Goal: Task Accomplishment & Management: Use online tool/utility

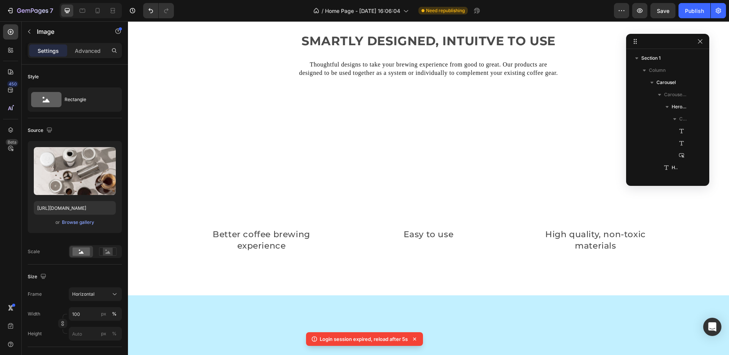
scroll to position [350, 0]
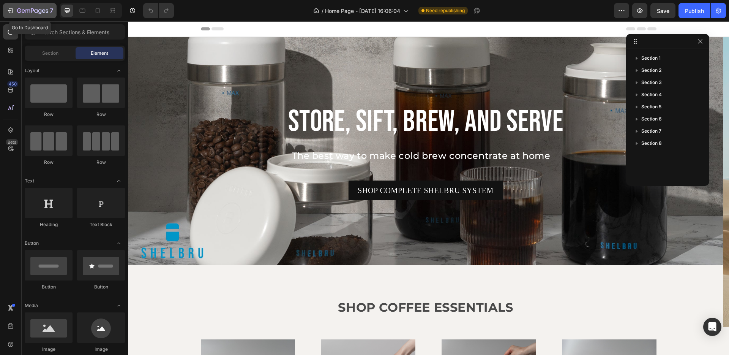
click at [50, 13] on p "7" at bounding box center [51, 10] width 3 height 9
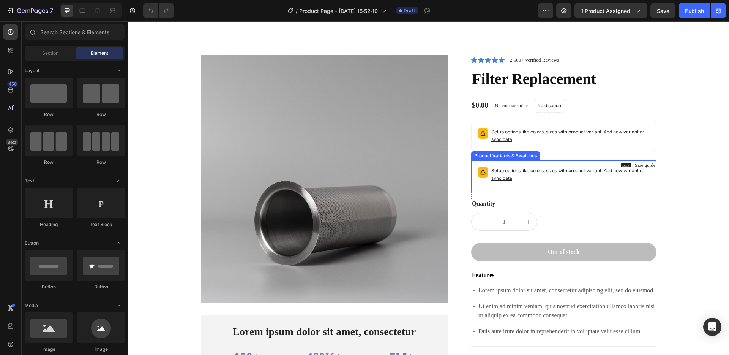
scroll to position [220, 0]
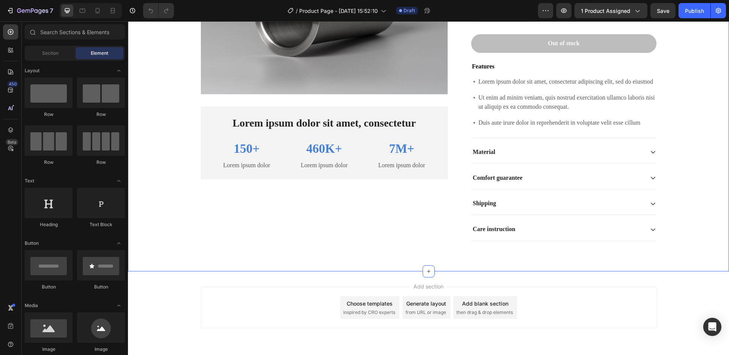
click at [713, 111] on div "Product Images Lorem ipsum dolor sit amet, consectetur Text Block 150+ Text Blo…" at bounding box center [429, 50] width 590 height 406
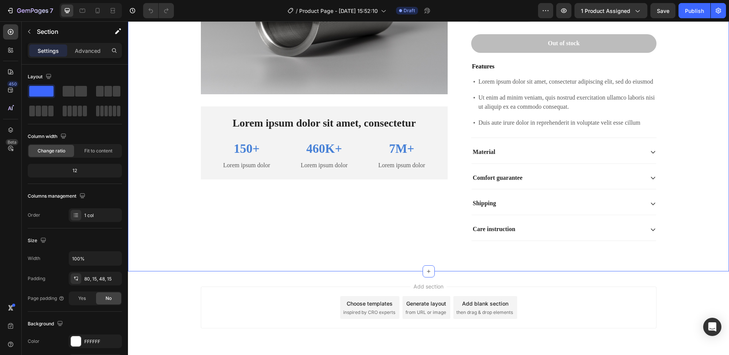
scroll to position [0, 0]
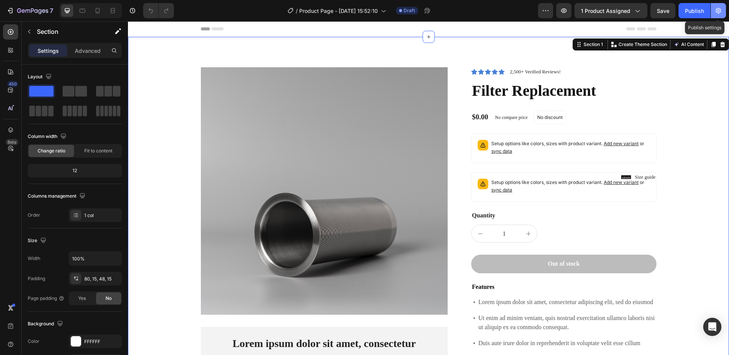
click at [716, 16] on button "button" at bounding box center [718, 10] width 15 height 15
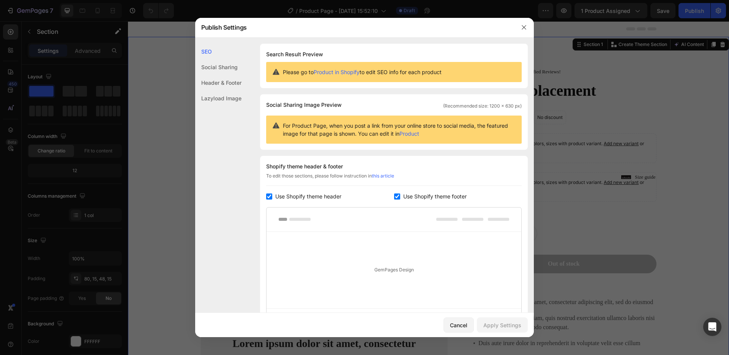
click at [223, 95] on div "Lazyload Image" at bounding box center [218, 98] width 46 height 16
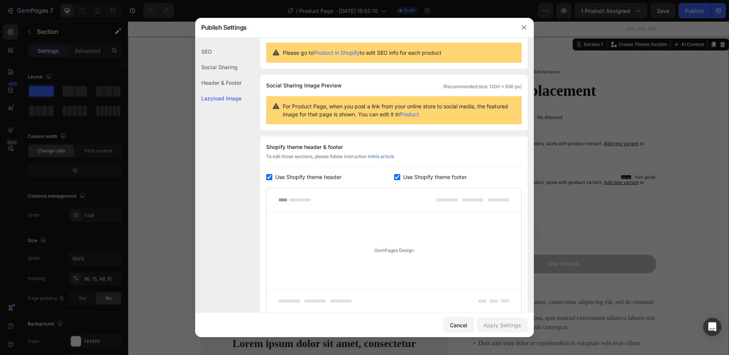
scroll to position [82, 0]
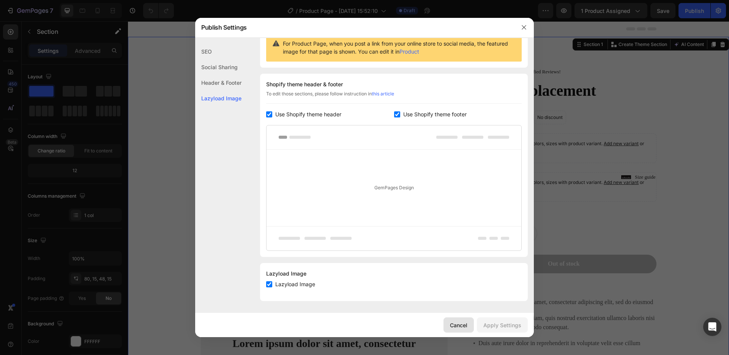
click at [469, 327] on button "Cancel" at bounding box center [459, 324] width 30 height 15
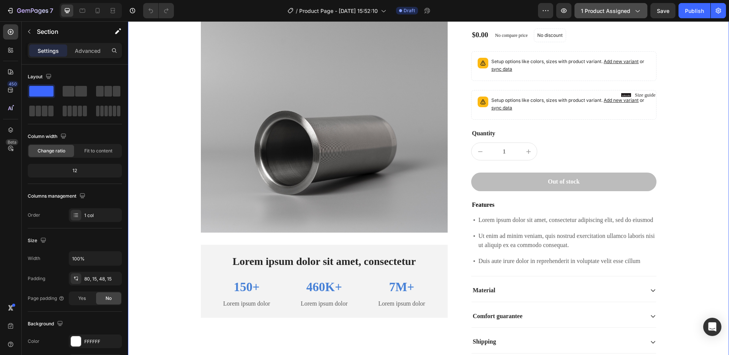
click at [618, 5] on button "1 product assigned" at bounding box center [611, 10] width 73 height 15
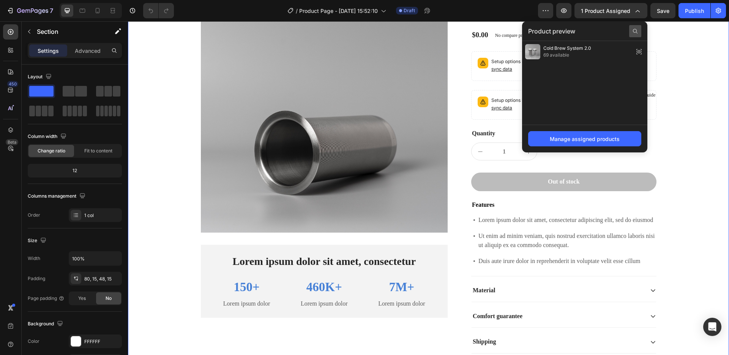
click at [638, 25] on div at bounding box center [635, 31] width 12 height 12
click at [628, 147] on div "Manage assigned products" at bounding box center [584, 139] width 125 height 28
click at [624, 143] on button "Manage assigned products" at bounding box center [584, 138] width 113 height 15
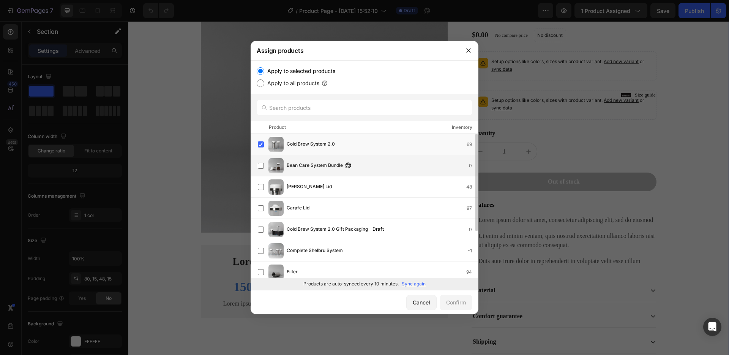
scroll to position [0, 0]
drag, startPoint x: 411, startPoint y: 307, endPoint x: 398, endPoint y: 255, distance: 53.6
click at [411, 307] on button "Cancel" at bounding box center [421, 302] width 30 height 15
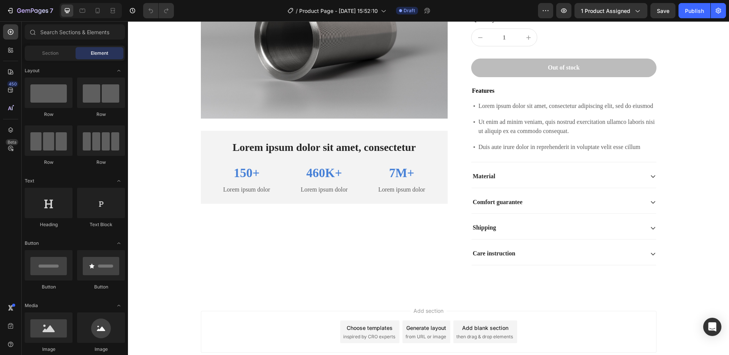
scroll to position [242, 0]
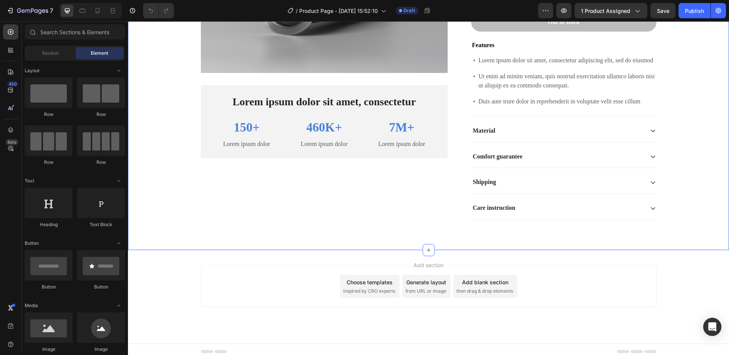
click at [167, 65] on div "Product Images Lorem ipsum dolor sit amet, consectetur Text Block 150+ Text Blo…" at bounding box center [429, 29] width 590 height 406
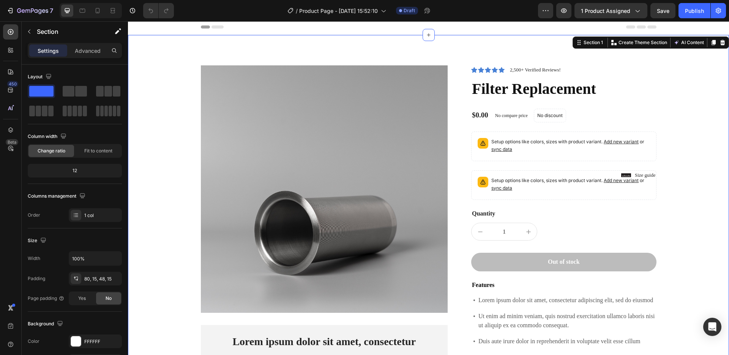
scroll to position [0, 0]
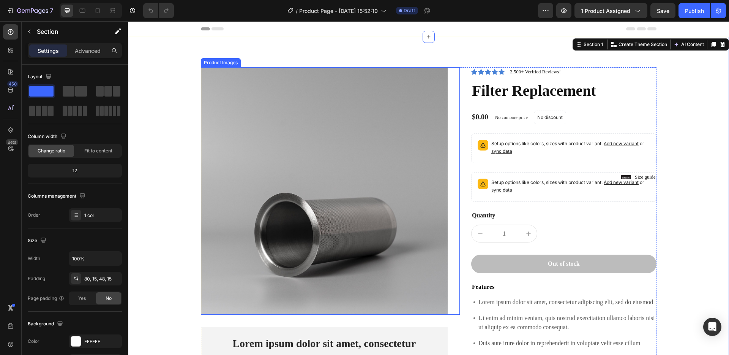
click at [242, 93] on img at bounding box center [324, 190] width 247 height 247
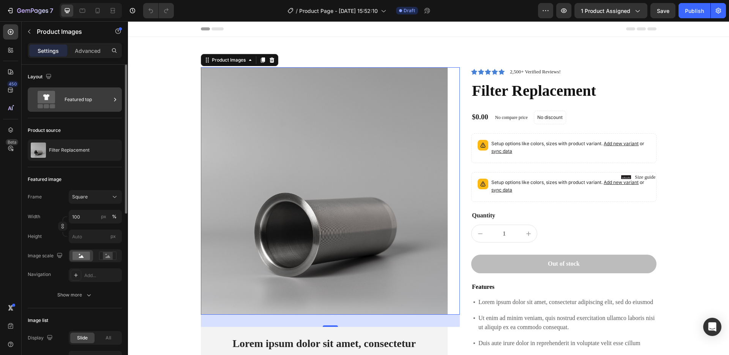
click at [95, 103] on div "Featured top" at bounding box center [88, 99] width 46 height 17
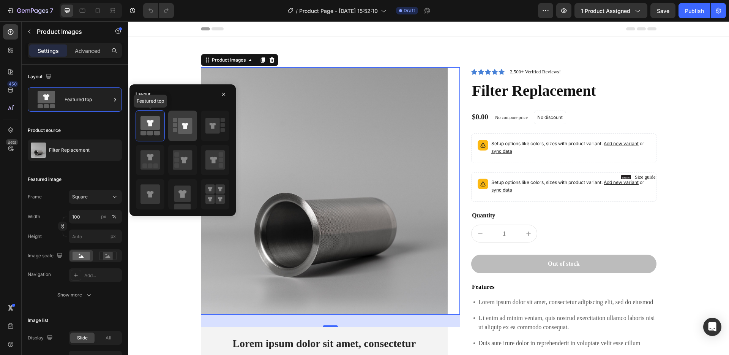
drag, startPoint x: 158, startPoint y: 120, endPoint x: 172, endPoint y: 123, distance: 15.1
click at [158, 120] on icon at bounding box center [150, 123] width 19 height 14
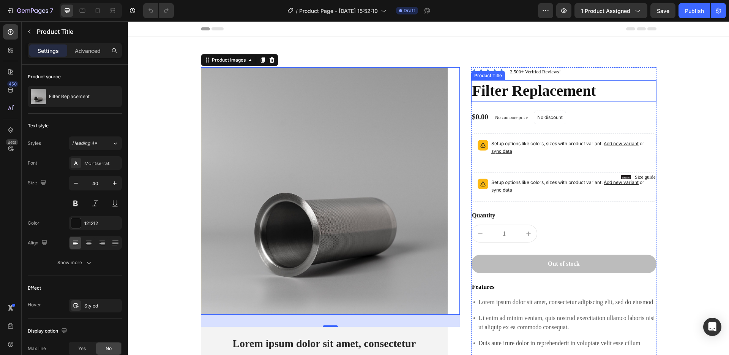
click at [590, 94] on h1 "Filter Replacement" at bounding box center [563, 90] width 185 height 21
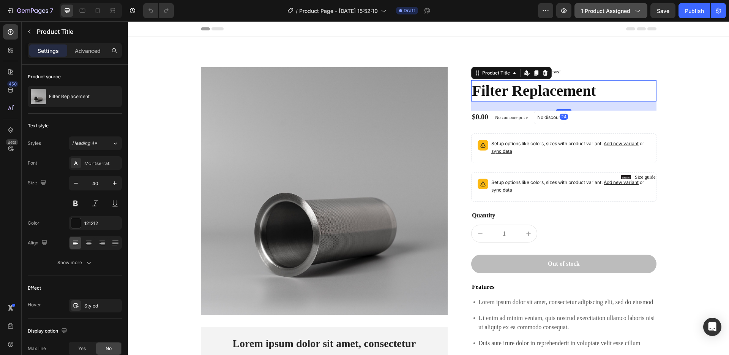
click at [634, 15] on button "1 product assigned" at bounding box center [611, 10] width 73 height 15
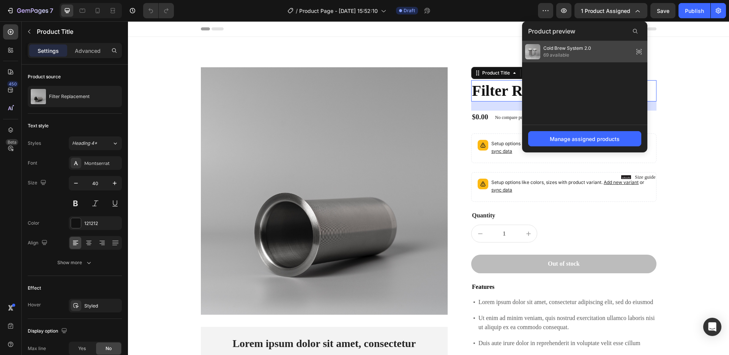
click at [566, 49] on span "Cold Brew System 2.0" at bounding box center [568, 48] width 48 height 7
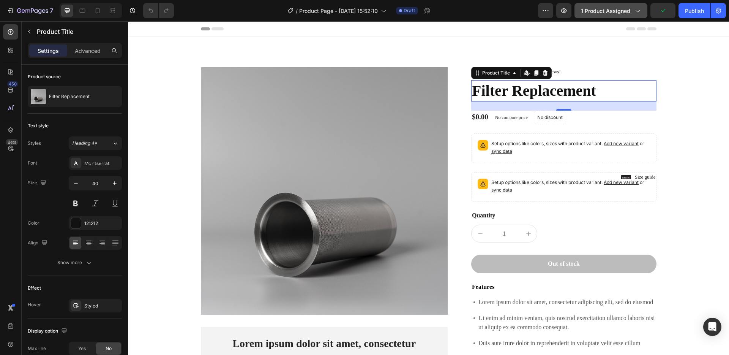
click at [617, 14] on span "1 product assigned" at bounding box center [605, 11] width 49 height 8
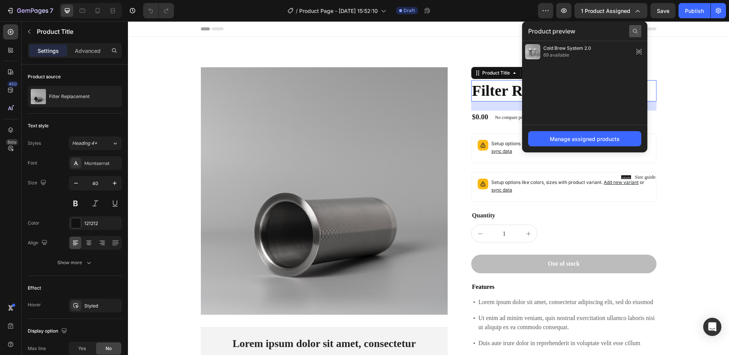
click at [640, 30] on div at bounding box center [635, 31] width 12 height 12
click at [609, 141] on div "Manage assigned products" at bounding box center [585, 139] width 70 height 8
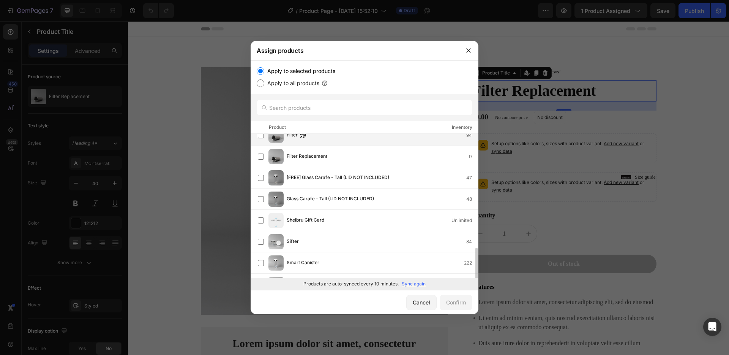
scroll to position [182, 0]
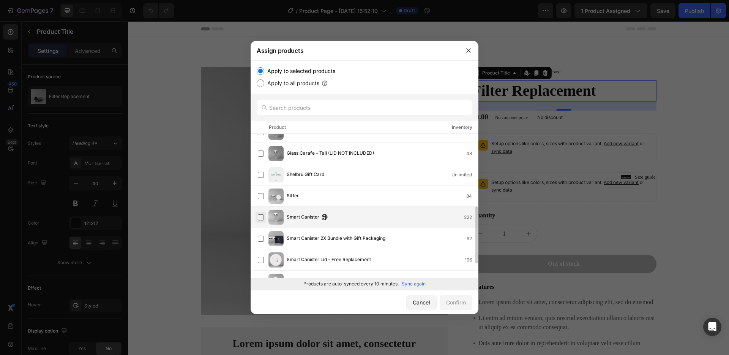
click at [261, 218] on label at bounding box center [261, 217] width 6 height 6
click at [450, 307] on button "Confirm" at bounding box center [456, 302] width 33 height 15
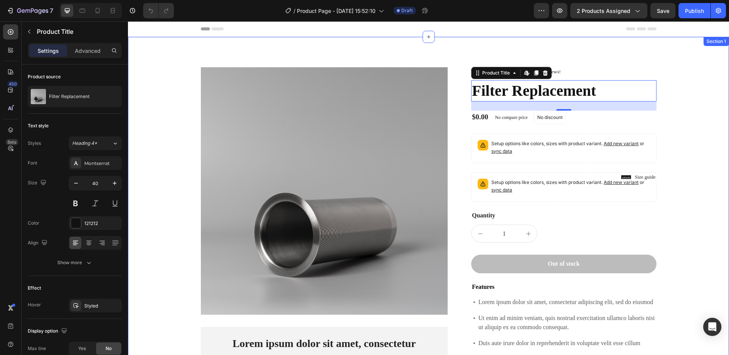
click at [683, 201] on div "Product Images Lorem ipsum dolor sit amet, consectetur Text Block 150+ Text Blo…" at bounding box center [429, 270] width 590 height 406
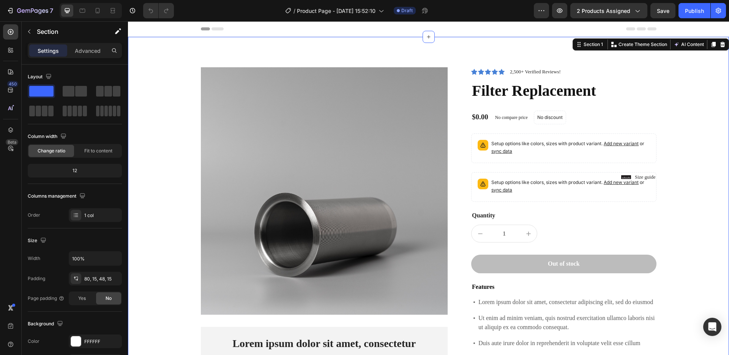
click at [170, 47] on div "Product Images Lorem ipsum dolor sit amet, consectetur Text Block 150+ Text Blo…" at bounding box center [428, 264] width 601 height 455
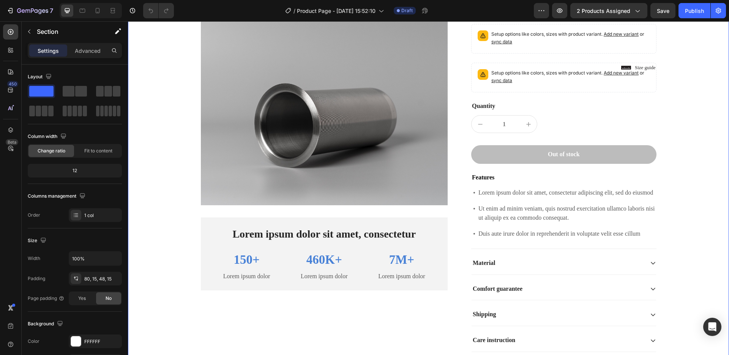
scroll to position [51, 0]
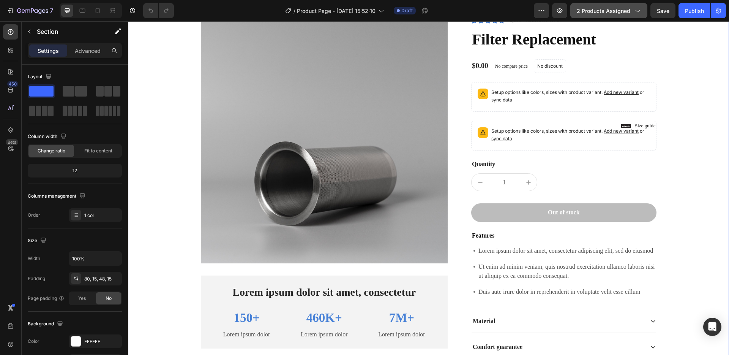
click at [617, 13] on span "2 products assigned" at bounding box center [604, 11] width 54 height 8
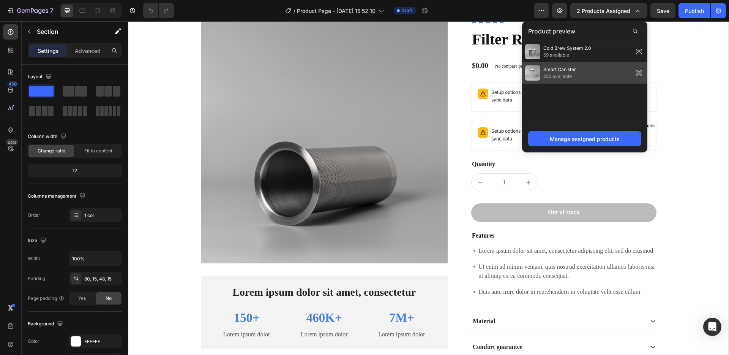
click at [639, 73] on icon at bounding box center [639, 73] width 11 height 11
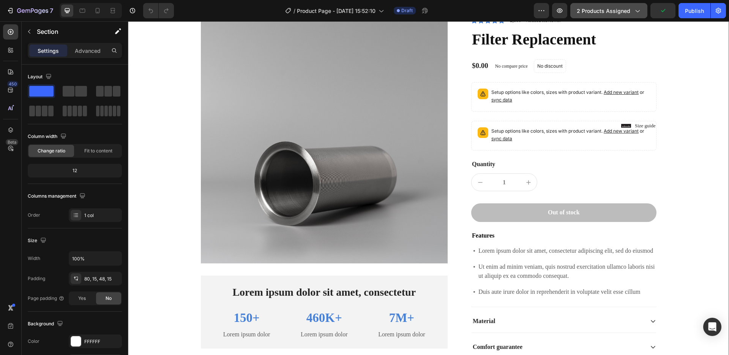
click at [642, 15] on button "2 products assigned" at bounding box center [609, 10] width 77 height 15
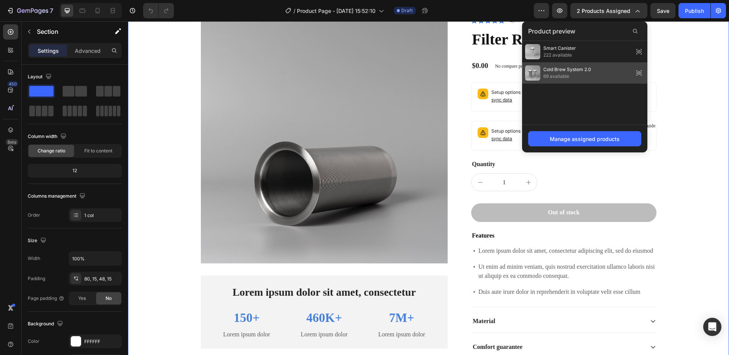
click at [639, 73] on icon at bounding box center [639, 73] width 11 height 11
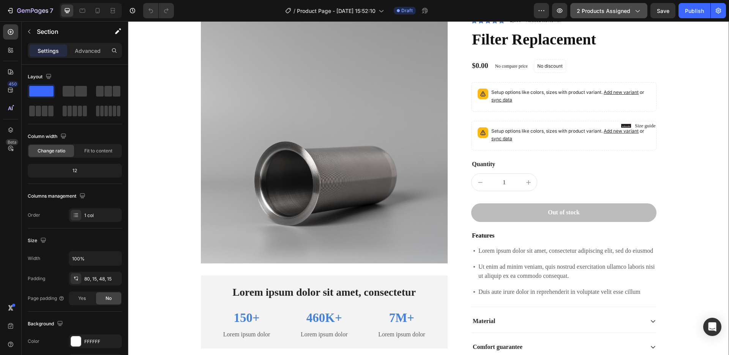
click at [645, 12] on button "2 products assigned" at bounding box center [609, 10] width 77 height 15
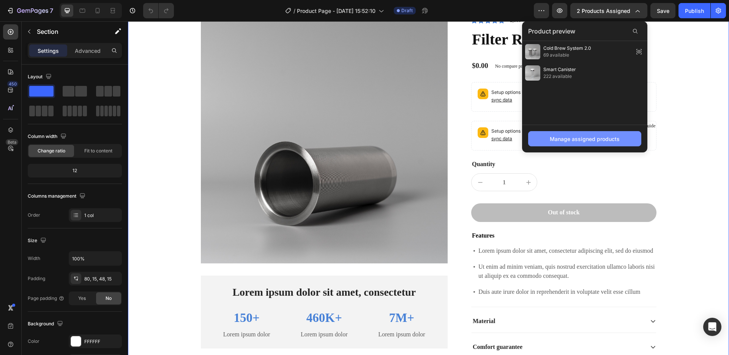
click at [601, 138] on div "Manage assigned products" at bounding box center [585, 139] width 70 height 8
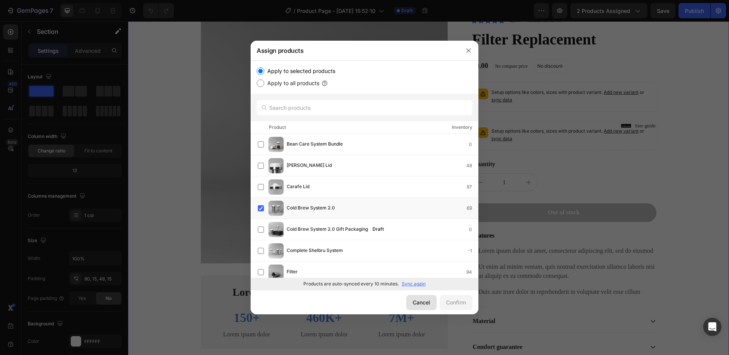
click at [414, 302] on div "Cancel" at bounding box center [421, 302] width 17 height 8
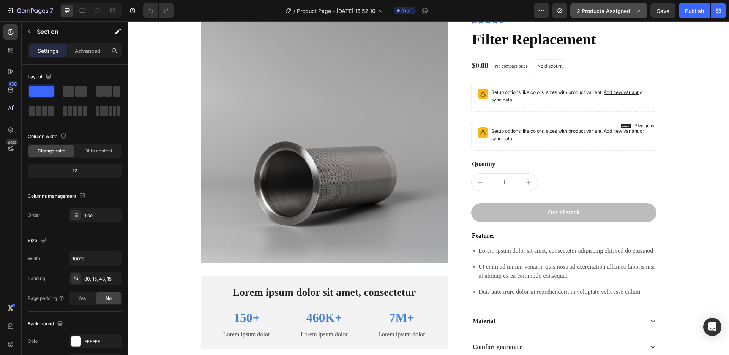
click at [631, 15] on button "2 products assigned" at bounding box center [609, 10] width 77 height 15
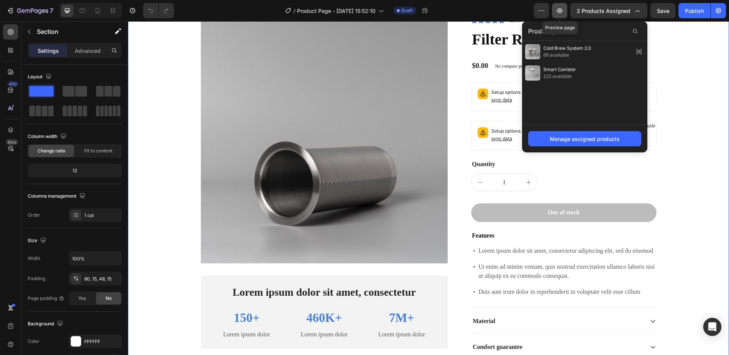
click at [559, 13] on icon "button" at bounding box center [560, 11] width 8 height 8
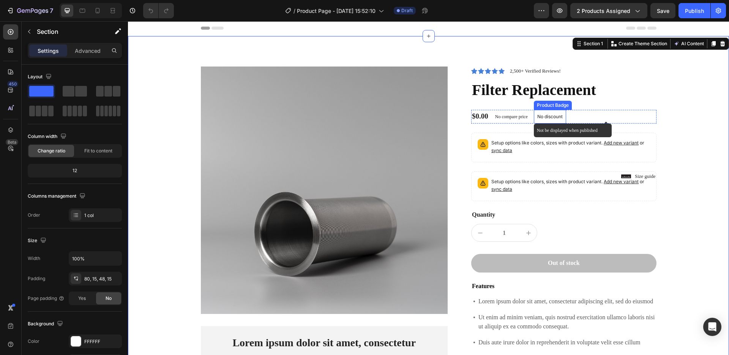
scroll to position [0, 0]
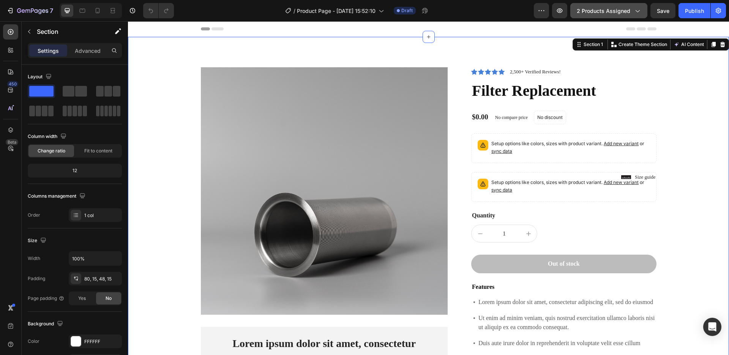
click at [636, 16] on button "2 products assigned" at bounding box center [609, 10] width 77 height 15
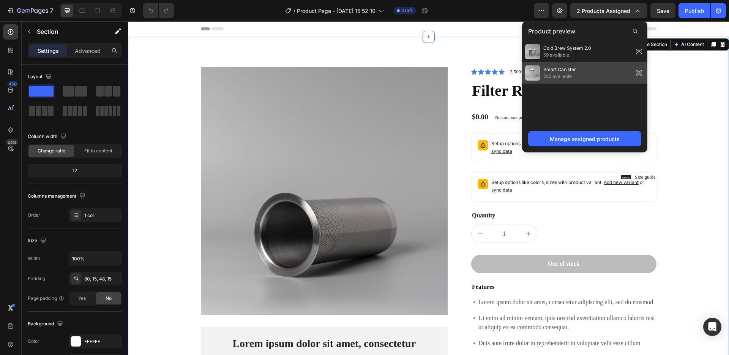
click at [637, 74] on icon at bounding box center [639, 73] width 11 height 11
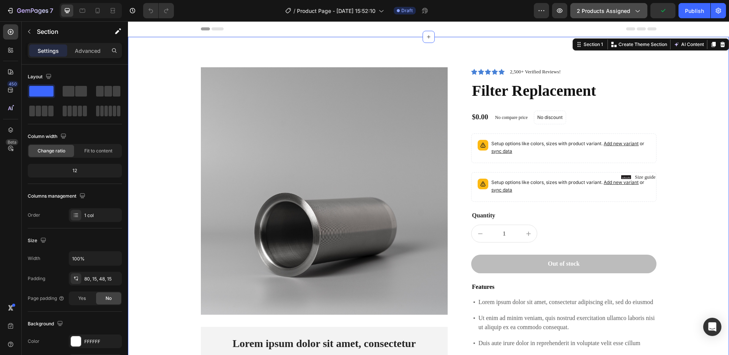
click at [645, 18] on button "2 products assigned" at bounding box center [609, 10] width 77 height 15
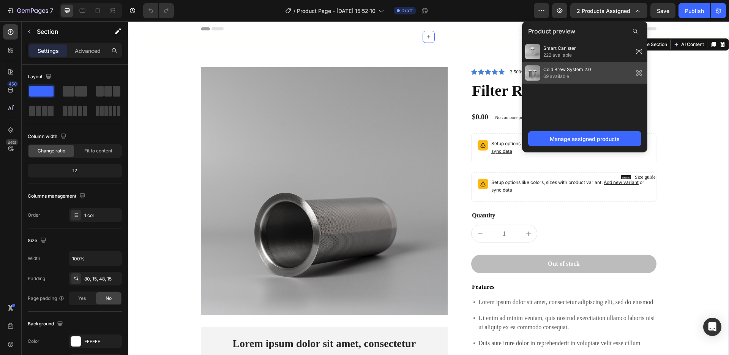
click at [554, 77] on span "69 available" at bounding box center [568, 76] width 48 height 7
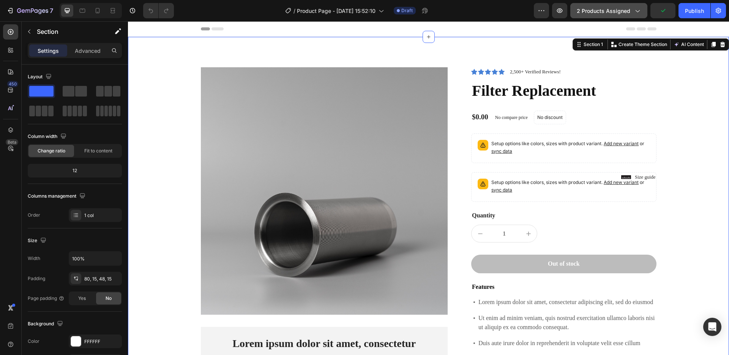
click at [626, 14] on button "2 products assigned" at bounding box center [609, 10] width 77 height 15
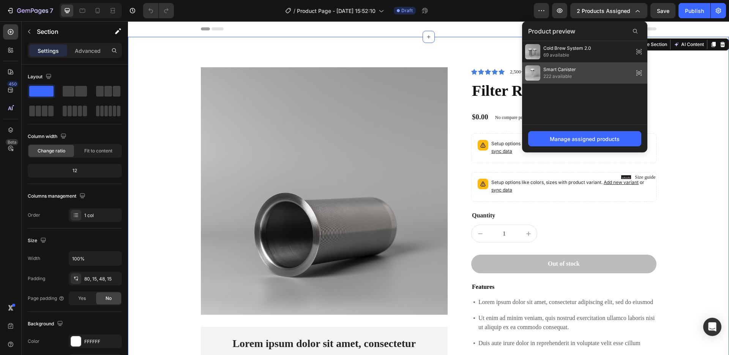
click at [640, 73] on icon at bounding box center [639, 73] width 11 height 11
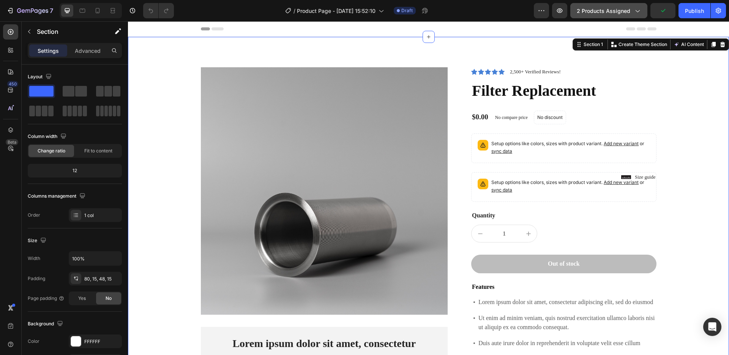
click at [642, 9] on button "2 products assigned" at bounding box center [609, 10] width 77 height 15
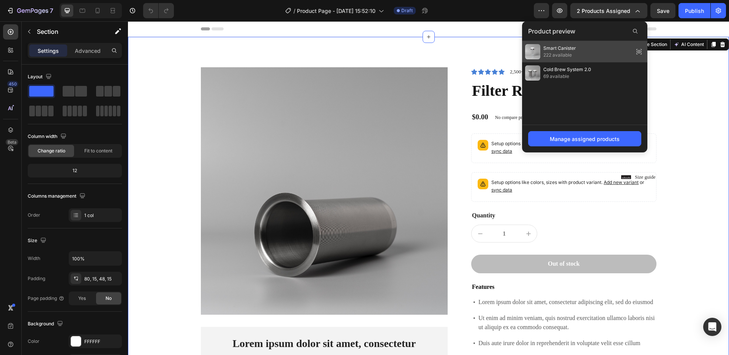
click at [640, 51] on icon at bounding box center [639, 51] width 11 height 11
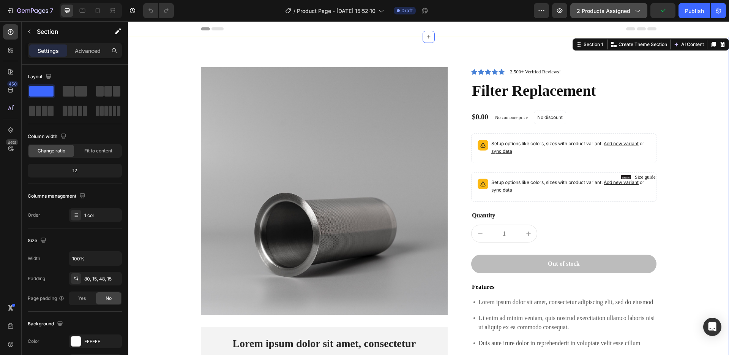
click at [635, 14] on icon "button" at bounding box center [638, 11] width 8 height 8
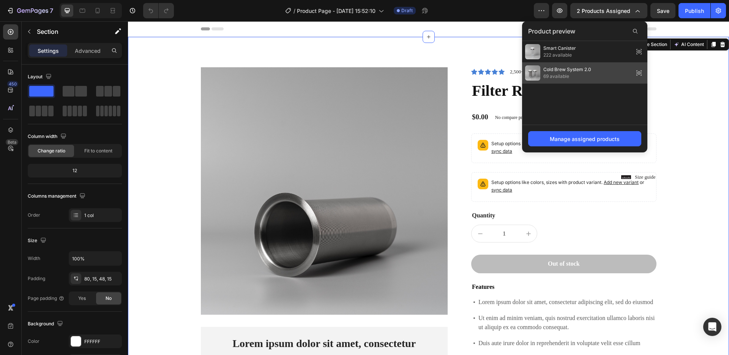
click at [638, 73] on icon at bounding box center [639, 73] width 11 height 11
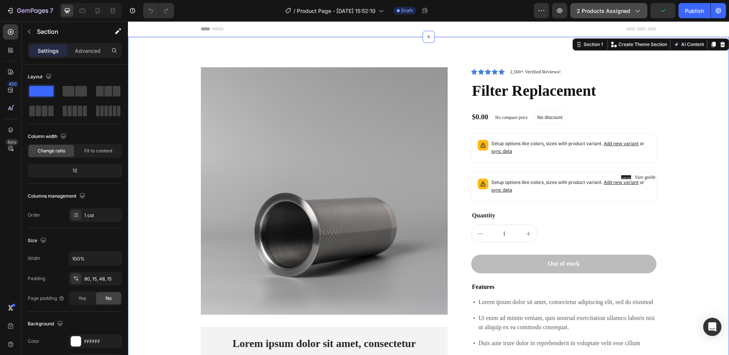
click at [616, 16] on button "2 products assigned" at bounding box center [609, 10] width 77 height 15
click at [676, 73] on div "Product Images Lorem ipsum dolor sit amet, consectetur Text Block 150+ Text Blo…" at bounding box center [429, 270] width 590 height 406
click at [559, 13] on icon "button" at bounding box center [560, 11] width 8 height 8
click at [598, 15] on button "2 products assigned" at bounding box center [609, 10] width 77 height 15
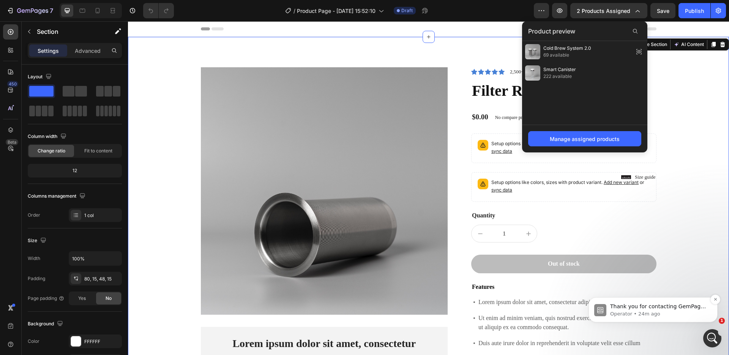
click at [677, 315] on p "Operator • 24m ago" at bounding box center [659, 313] width 98 height 7
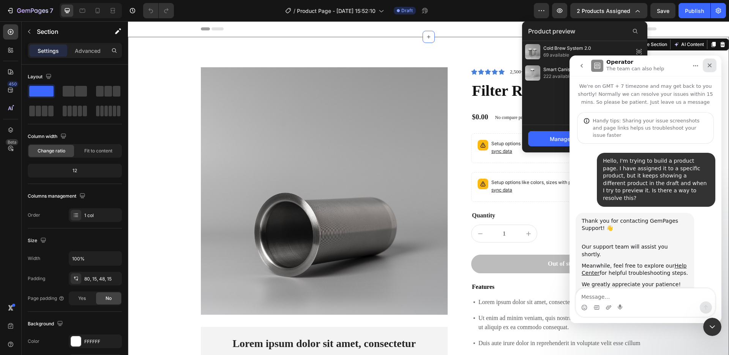
click at [712, 68] on icon "Close" at bounding box center [710, 65] width 6 height 6
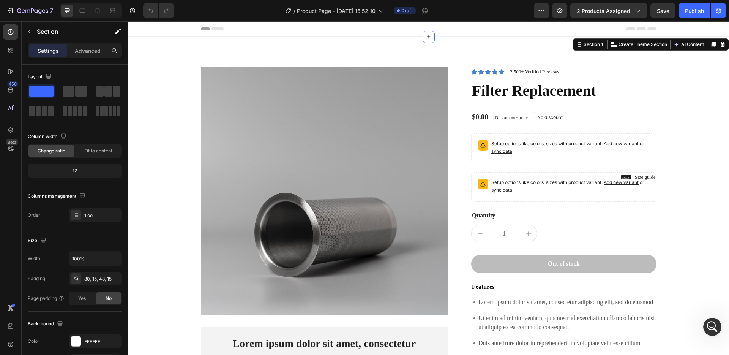
click at [511, 42] on div "Product Images Lorem ipsum dolor sit amet, consectetur Text Block 150+ Text Blo…" at bounding box center [428, 264] width 601 height 455
click at [510, 73] on p "2,500+ Verified Reviews!" at bounding box center [535, 72] width 51 height 8
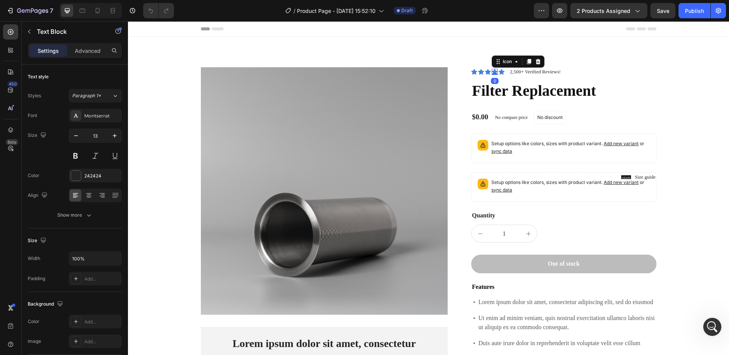
click at [492, 74] on div "Icon 0" at bounding box center [495, 72] width 6 height 6
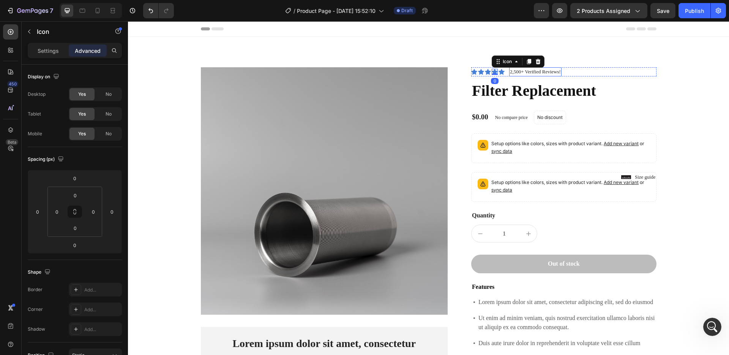
click at [533, 69] on p "2,500+ Verified Reviews!" at bounding box center [535, 72] width 51 height 8
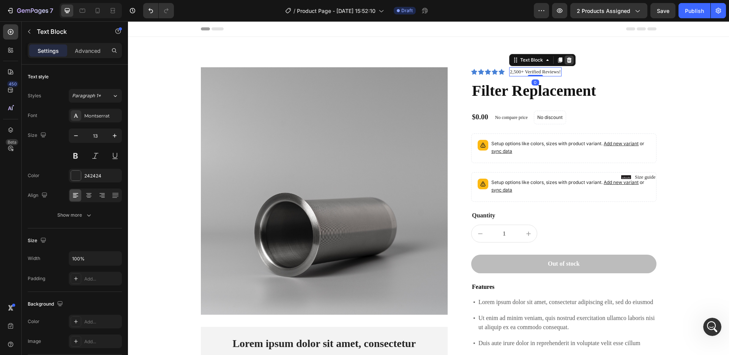
click at [568, 62] on icon at bounding box center [569, 60] width 6 height 6
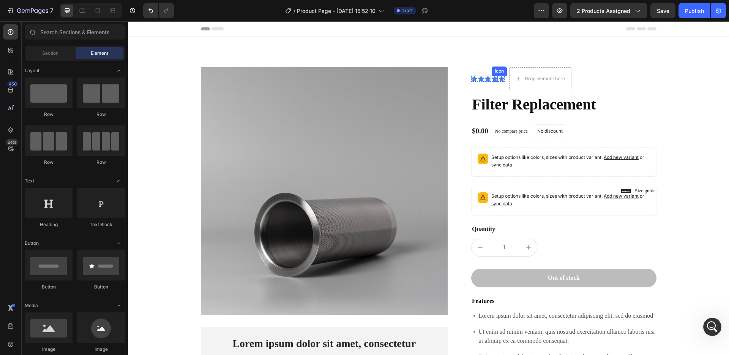
click at [493, 80] on icon at bounding box center [495, 79] width 6 height 6
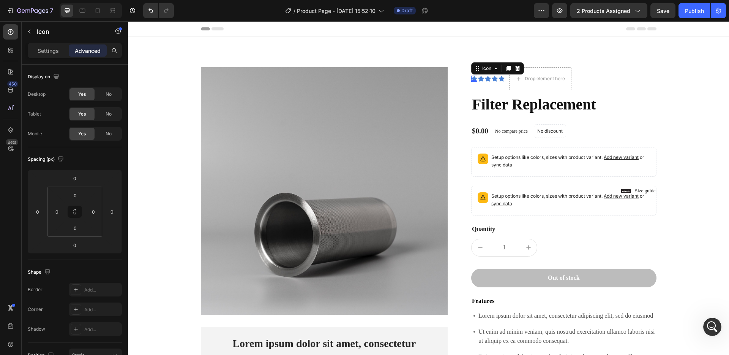
click at [474, 80] on icon at bounding box center [474, 79] width 6 height 6
click at [460, 69] on div "Product Images Lorem ipsum dolor sit amet, consectetur Text Block 150+ Text Blo…" at bounding box center [429, 274] width 456 height 414
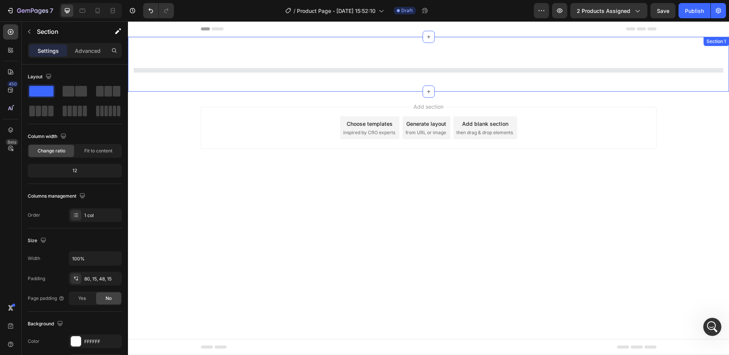
click at [486, 69] on div at bounding box center [429, 70] width 590 height 5
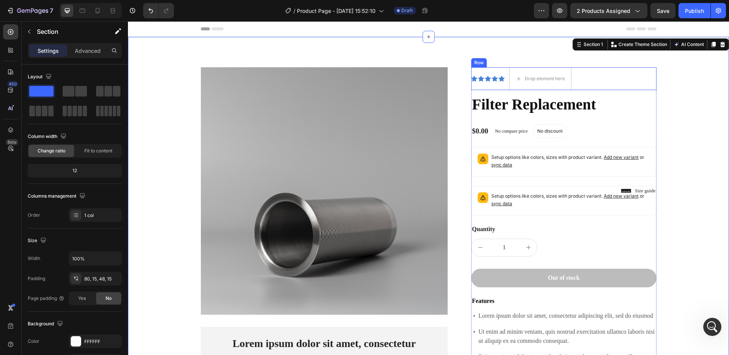
click at [483, 74] on div "Icon Icon Icon Icon Icon Icon List" at bounding box center [487, 78] width 33 height 23
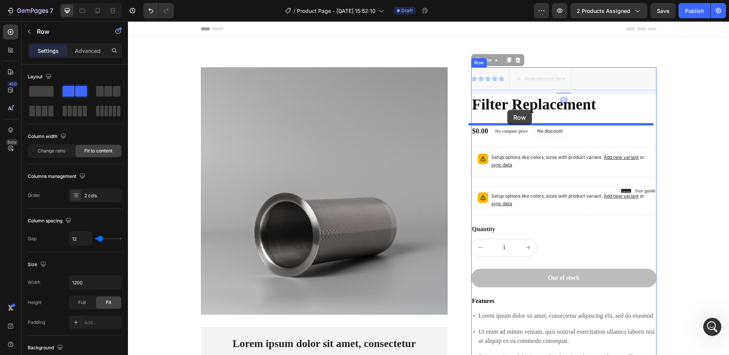
drag, startPoint x: 486, startPoint y: 73, endPoint x: 507, endPoint y: 110, distance: 42.4
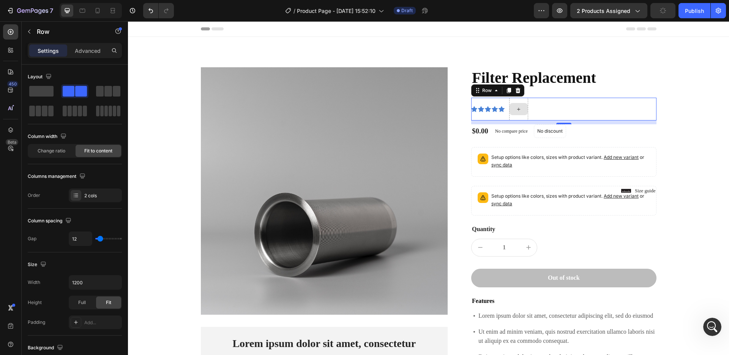
click at [517, 109] on icon at bounding box center [518, 108] width 3 height 3
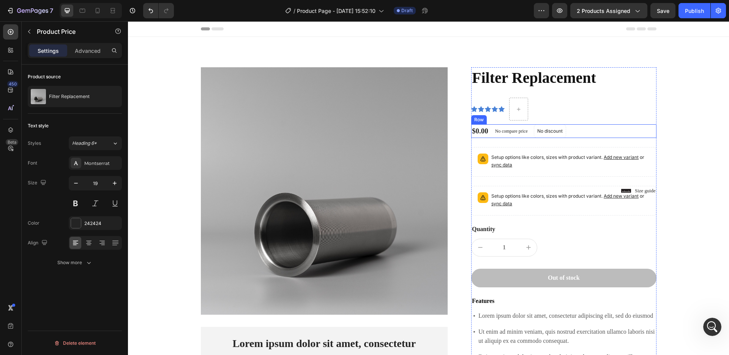
click at [486, 133] on div "$0.00" at bounding box center [480, 131] width 18 height 11
click at [490, 119] on div "Product Price" at bounding box center [497, 118] width 33 height 7
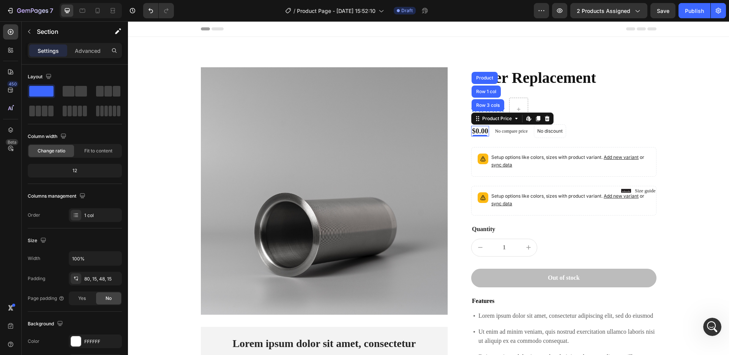
click at [722, 113] on div "Product Images Lorem ipsum dolor sit amet, consectetur Text Block 150+ Text Blo…" at bounding box center [428, 271] width 601 height 469
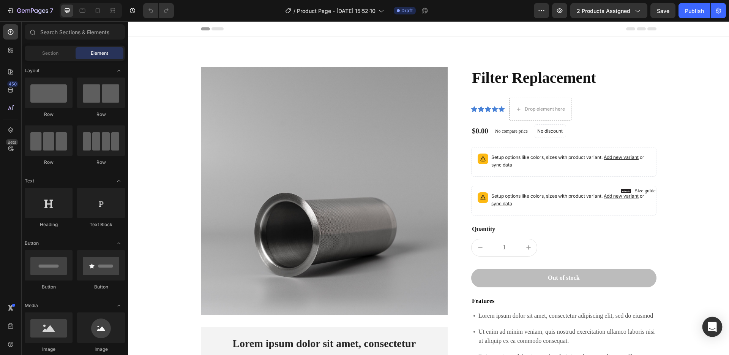
click at [708, 320] on div "Open Intercom Messenger" at bounding box center [713, 327] width 20 height 20
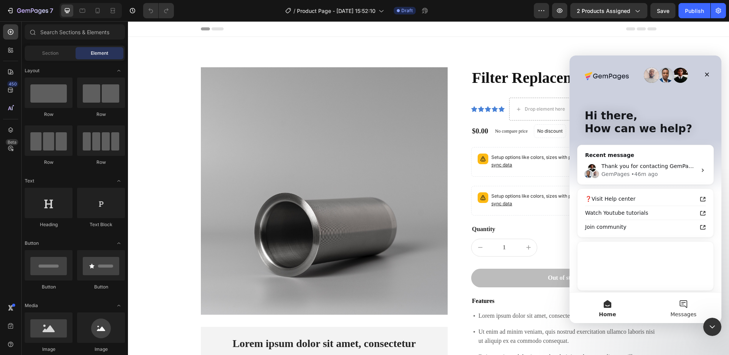
click at [677, 308] on button "Messages" at bounding box center [684, 307] width 76 height 30
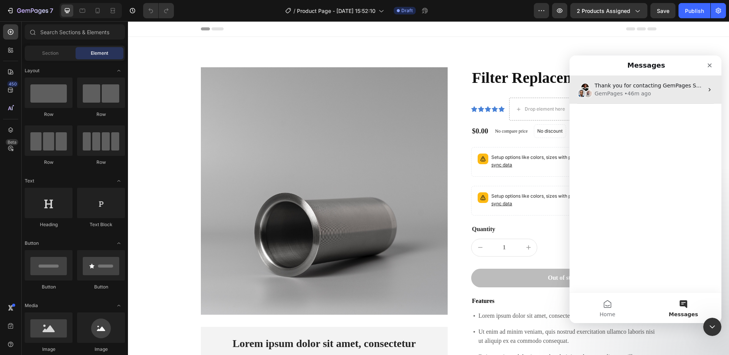
click at [661, 96] on div "GemPages • 46m ago" at bounding box center [649, 94] width 109 height 8
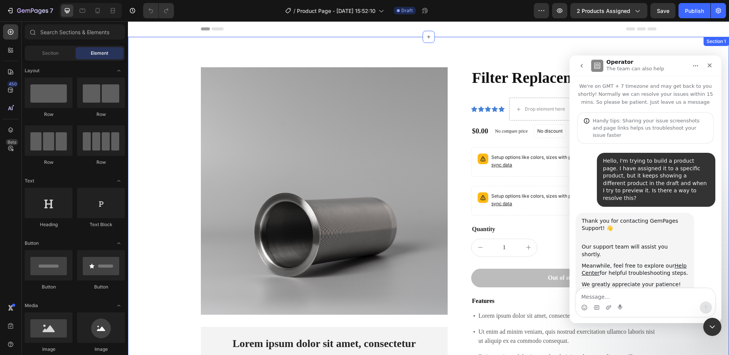
click at [705, 48] on div "Product Images Lorem ipsum dolor sit amet, consectetur Text Block 150+ Text Blo…" at bounding box center [428, 271] width 601 height 469
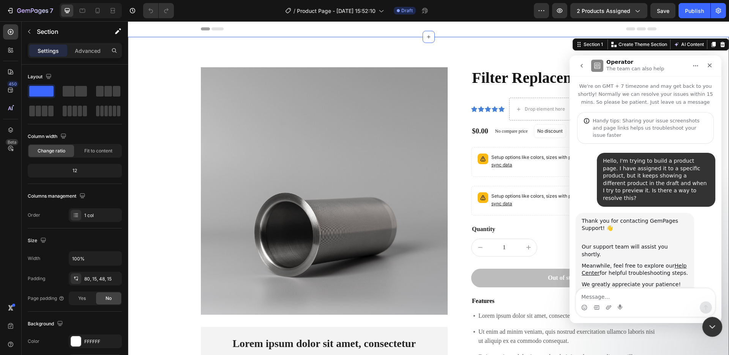
click at [714, 324] on icon "Close Intercom Messenger" at bounding box center [711, 325] width 5 height 3
